Goal: Task Accomplishment & Management: Manage account settings

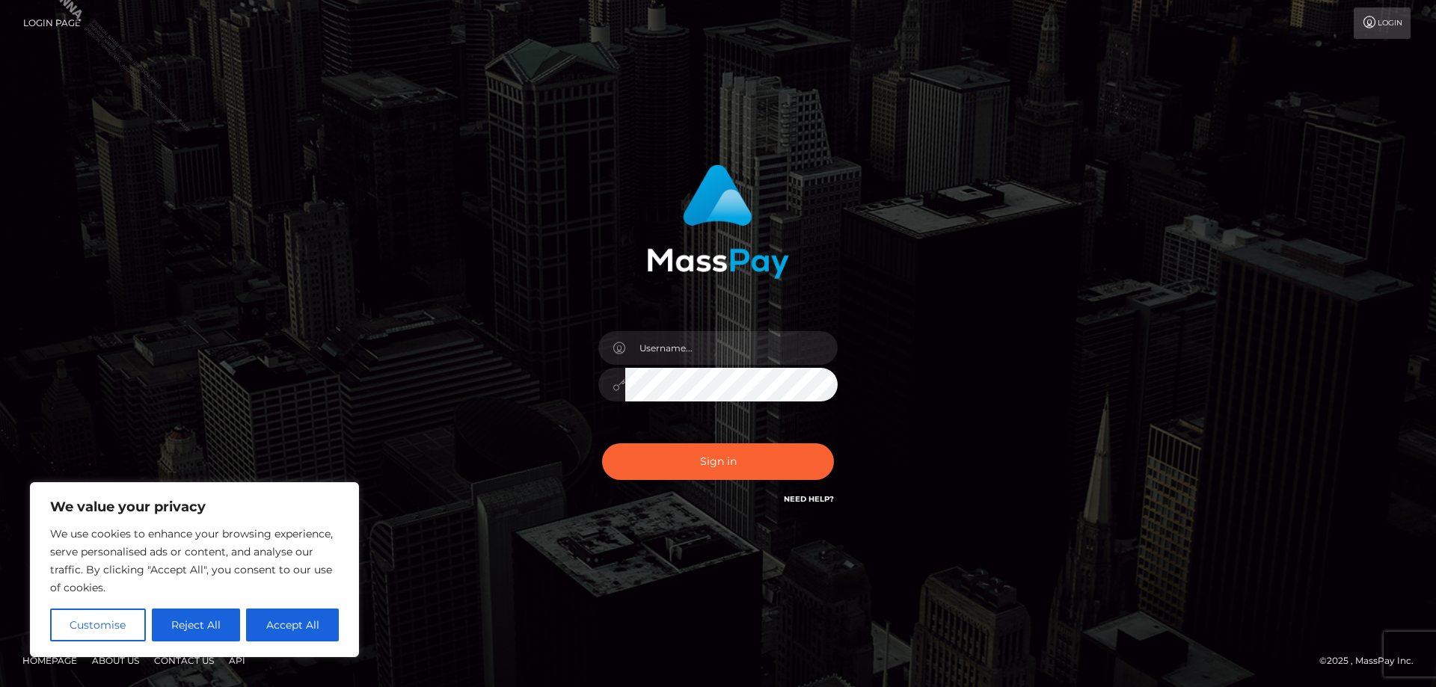
click at [646, 367] on div at bounding box center [718, 377] width 262 height 114
click at [661, 352] on input "text" at bounding box center [731, 348] width 212 height 34
type input "[PERSON_NAME].Silversocial"
click at [694, 466] on button "Sign in" at bounding box center [718, 462] width 232 height 37
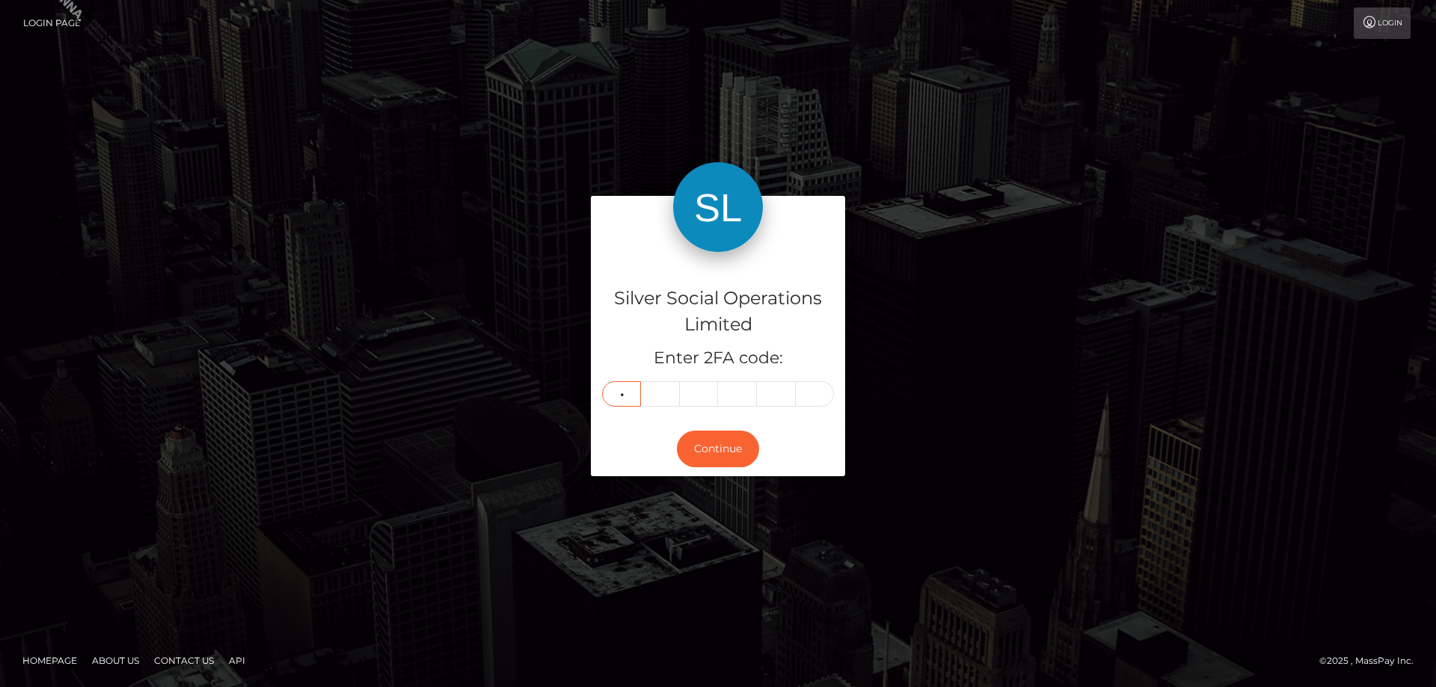
type input "9"
type input "7"
type input "5"
type input "6"
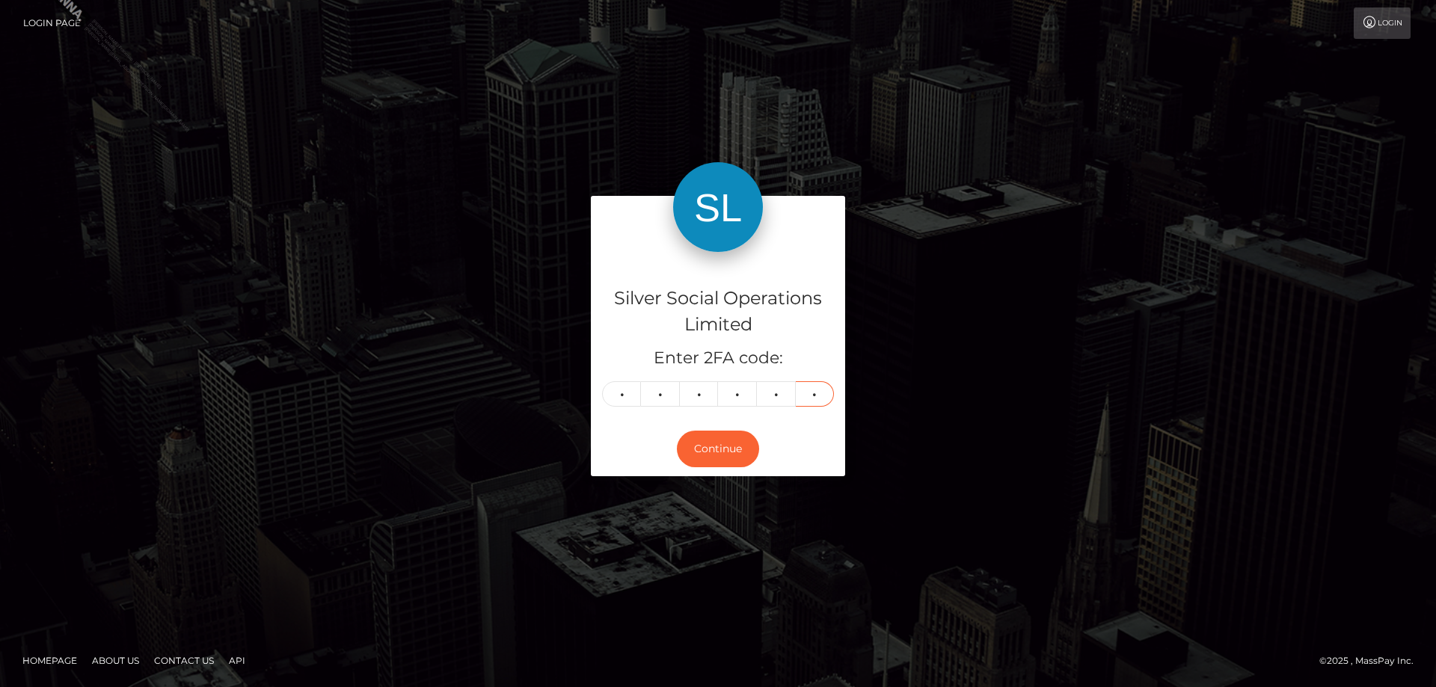
type input "5"
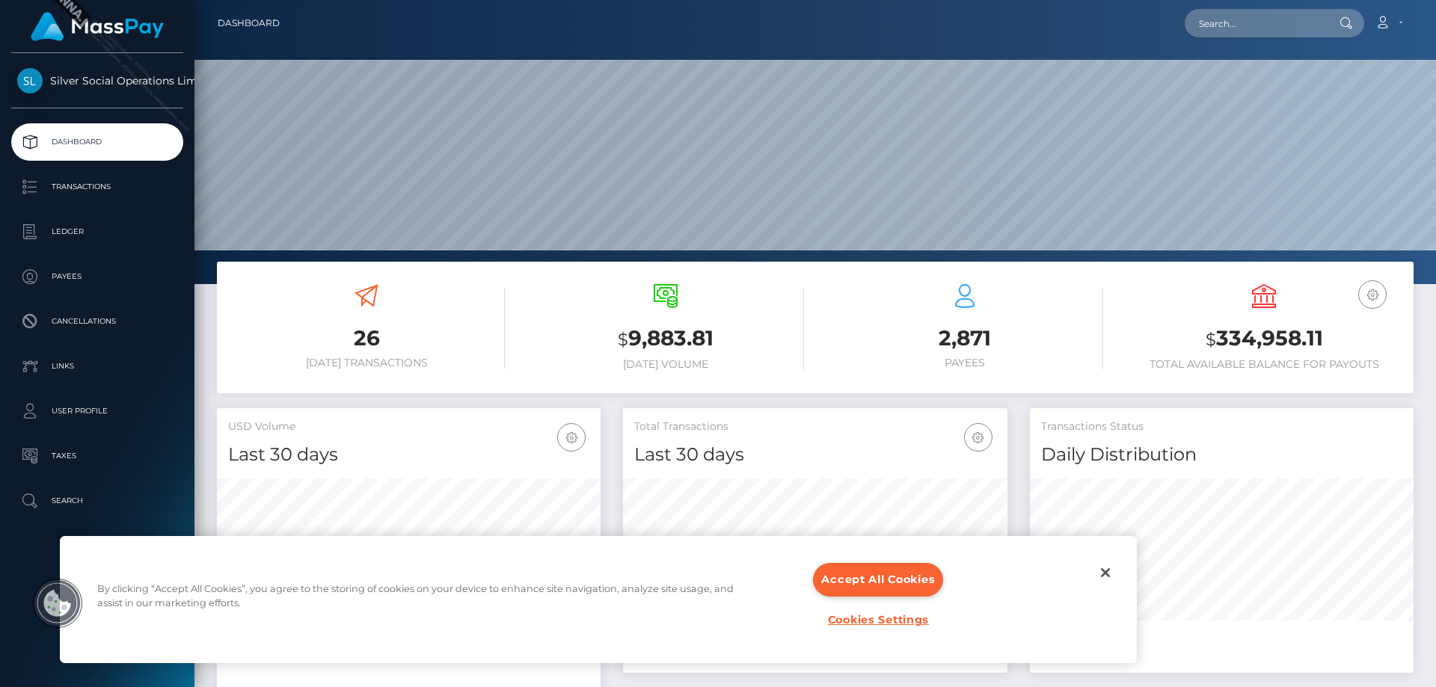
scroll to position [266, 385]
drag, startPoint x: 1325, startPoint y: 335, endPoint x: 1196, endPoint y: 337, distance: 128.7
click at [1196, 337] on h3 "$ 334,958.11" at bounding box center [1264, 339] width 277 height 31
copy h3 "$ 334,958.11"
